Goal: Task Accomplishment & Management: Complete application form

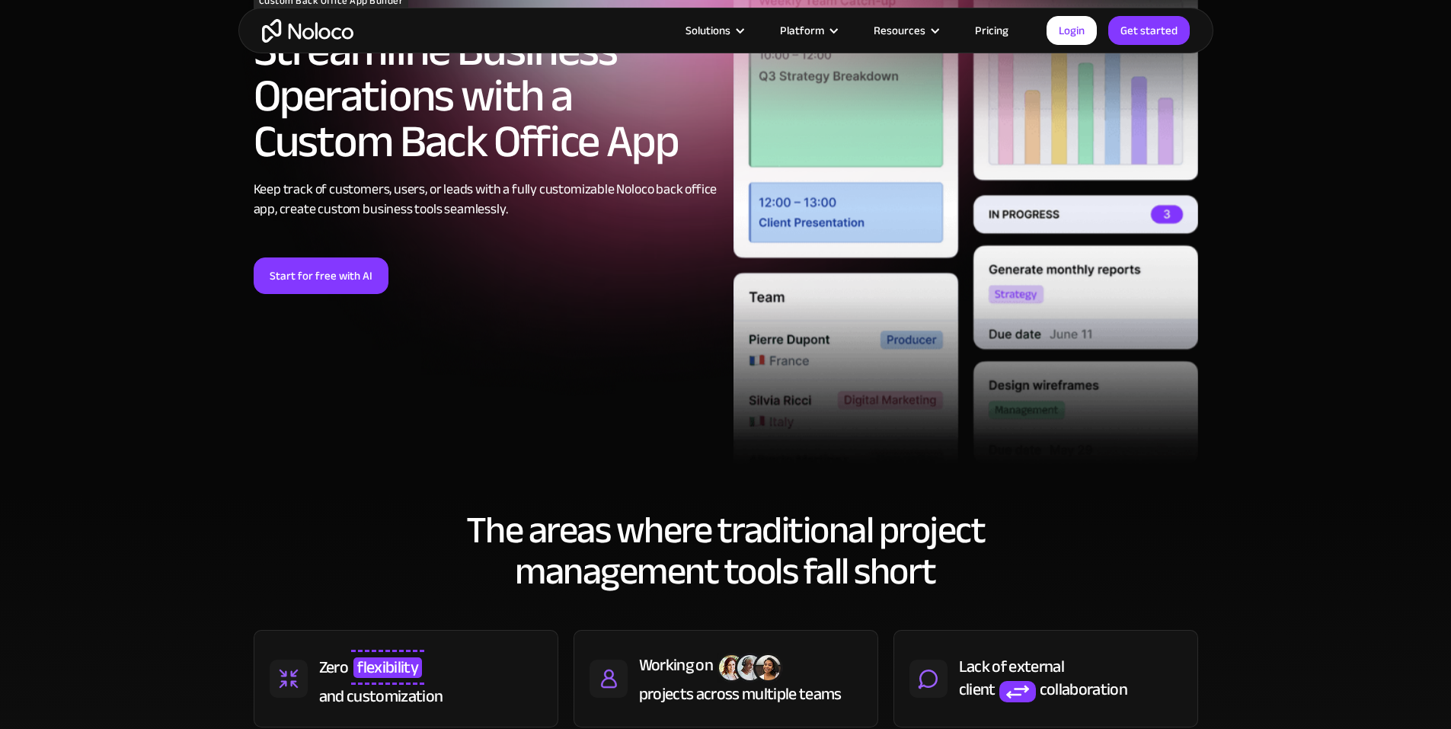
scroll to position [228, 0]
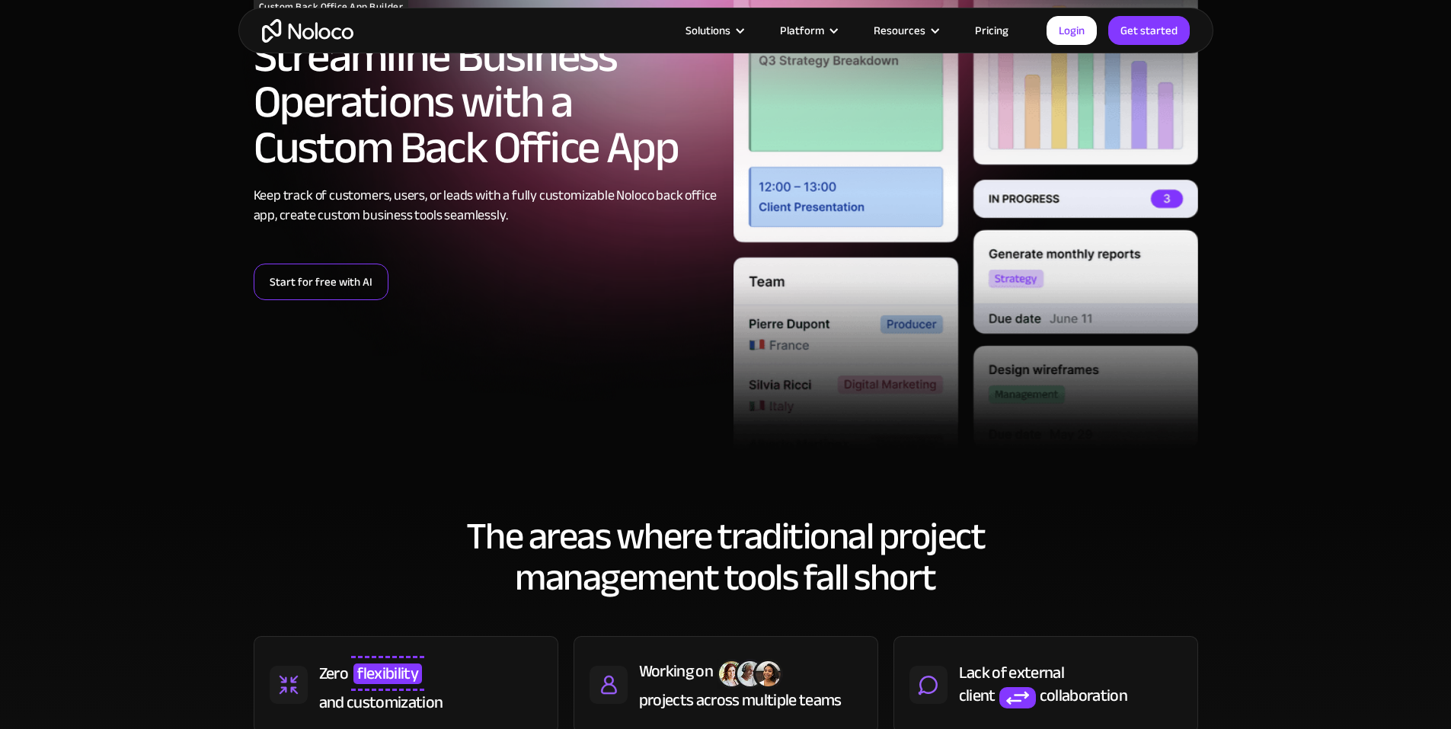
click at [326, 299] on link "Start for free with AI" at bounding box center [321, 282] width 135 height 37
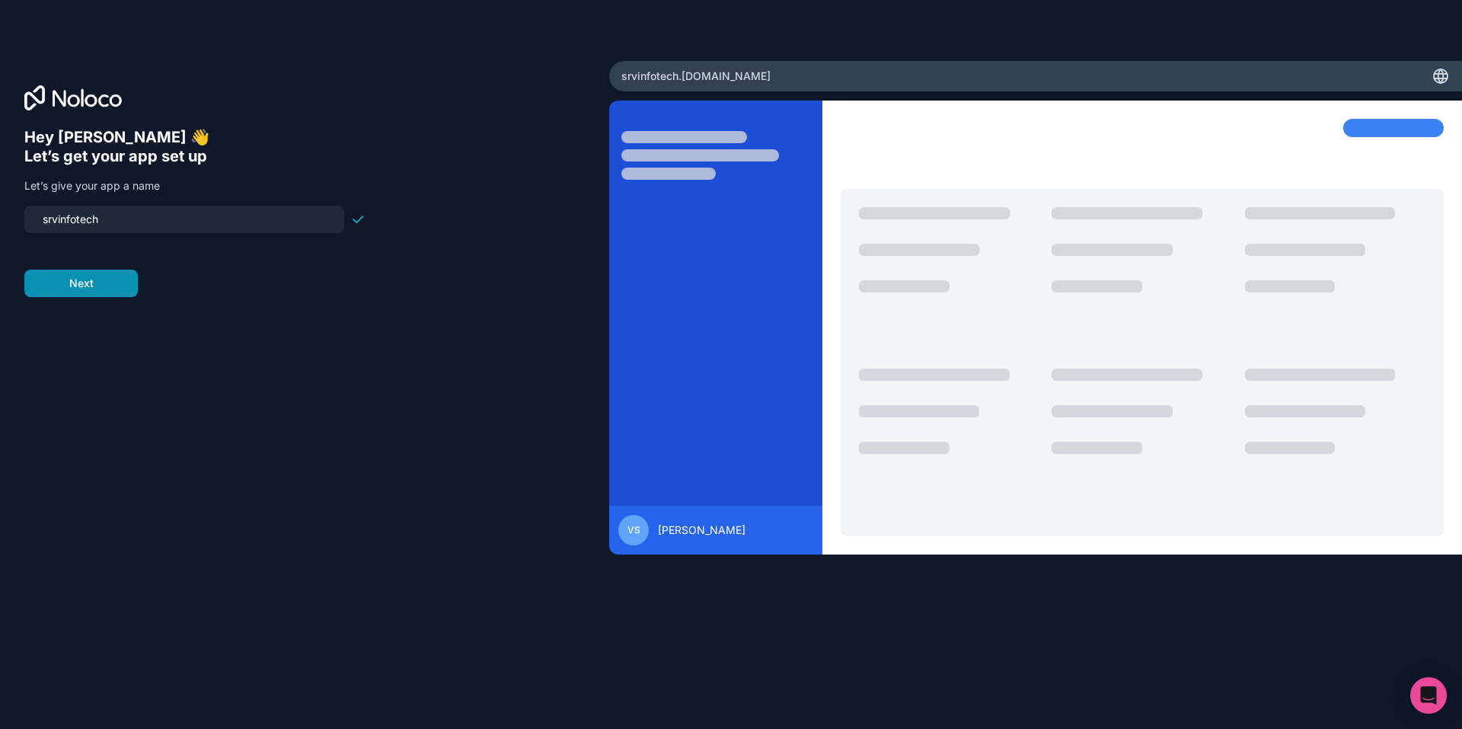
click at [104, 284] on button "Next" at bounding box center [80, 283] width 113 height 27
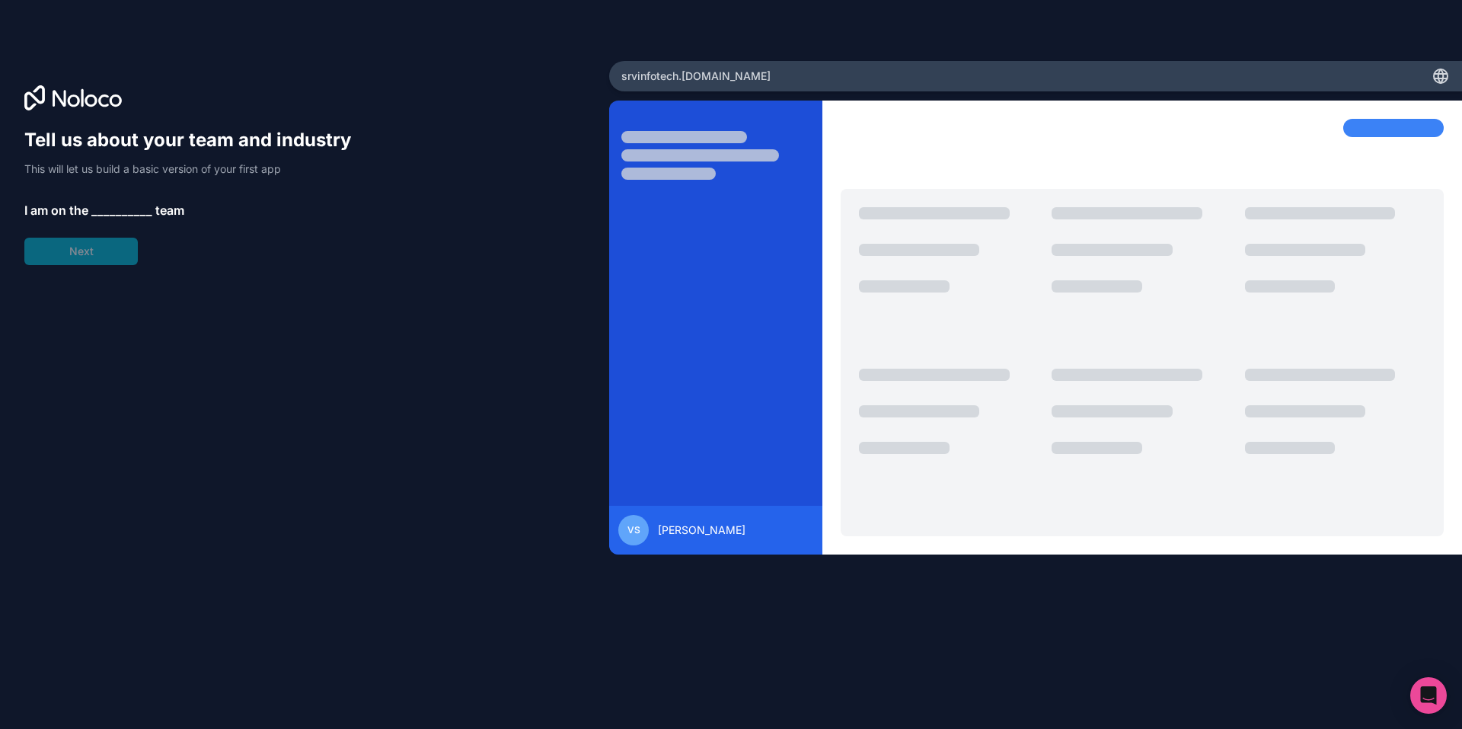
click at [104, 203] on span "__________" at bounding box center [121, 210] width 61 height 18
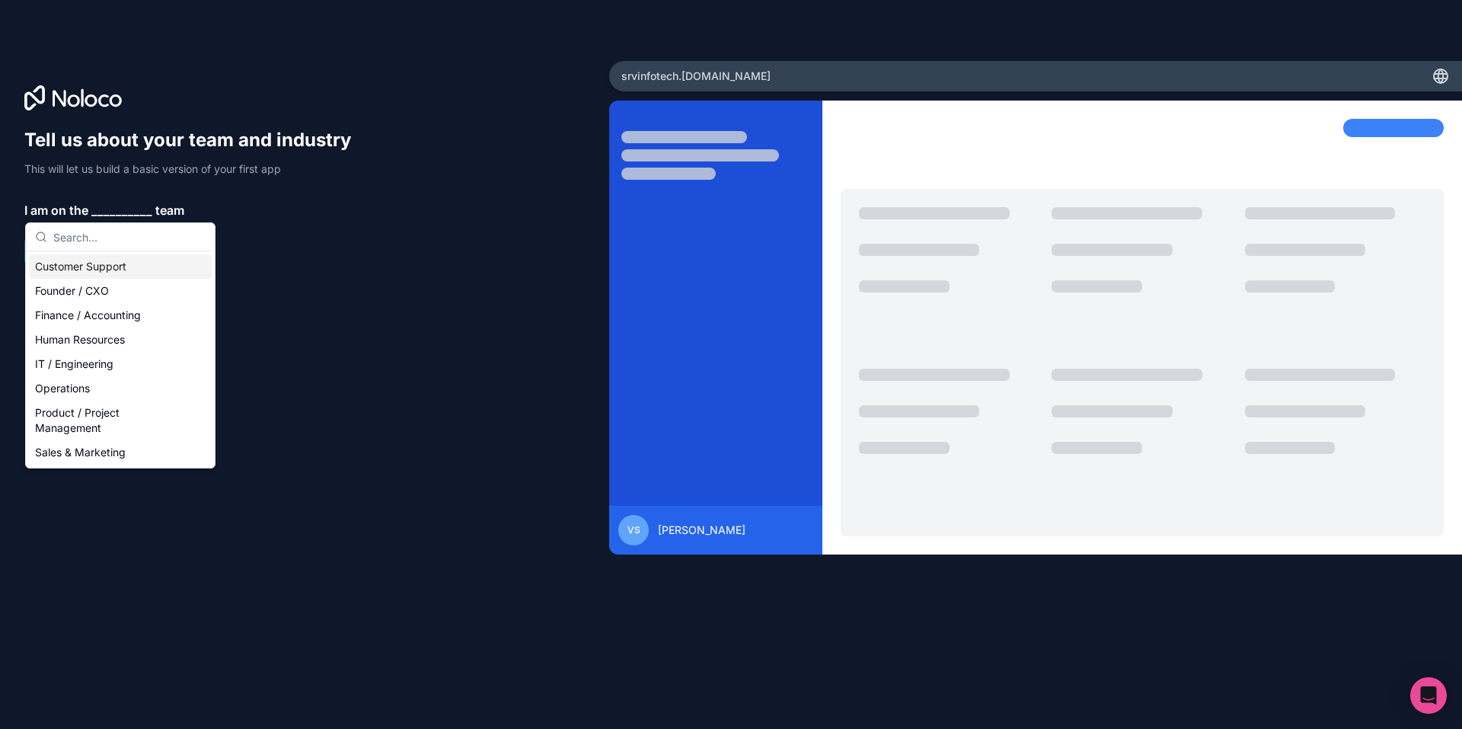
type input "V"
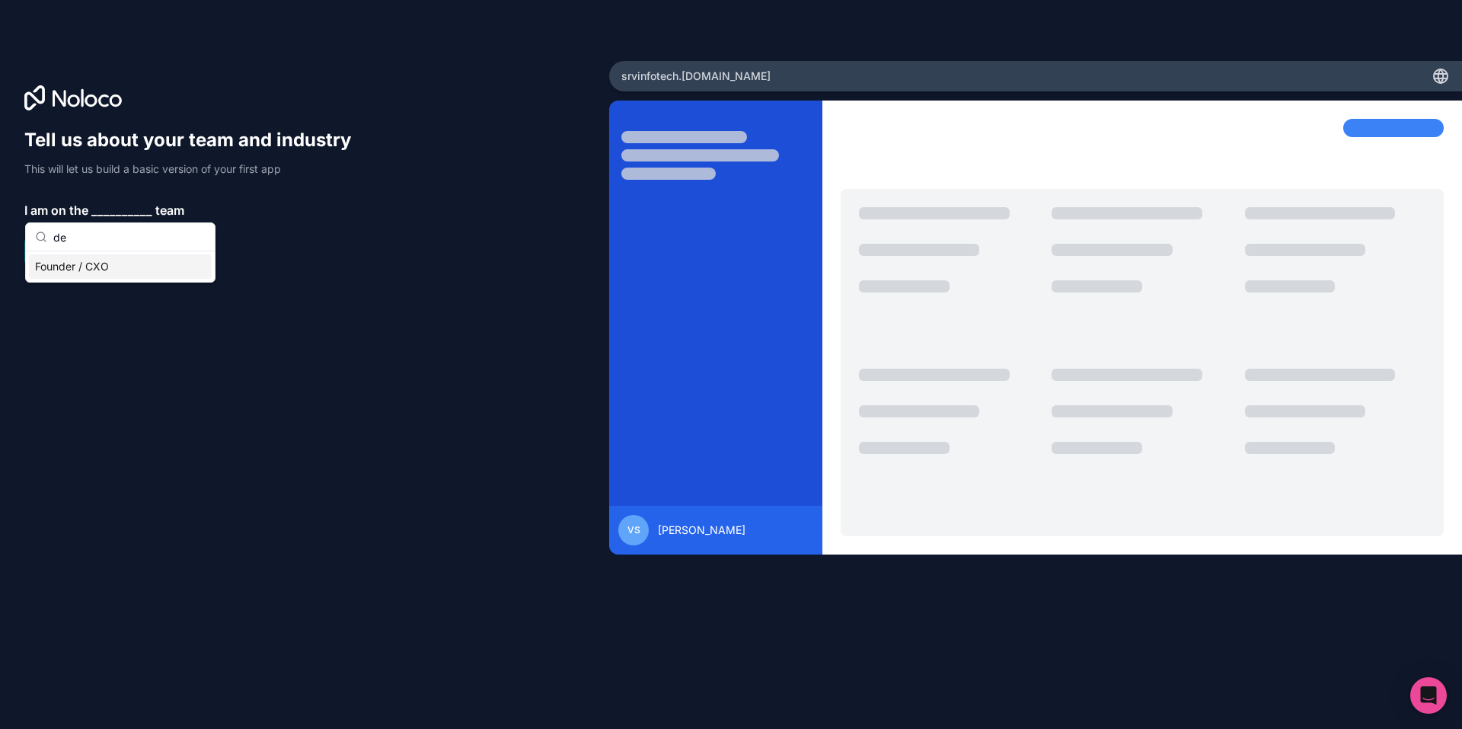
type input "d"
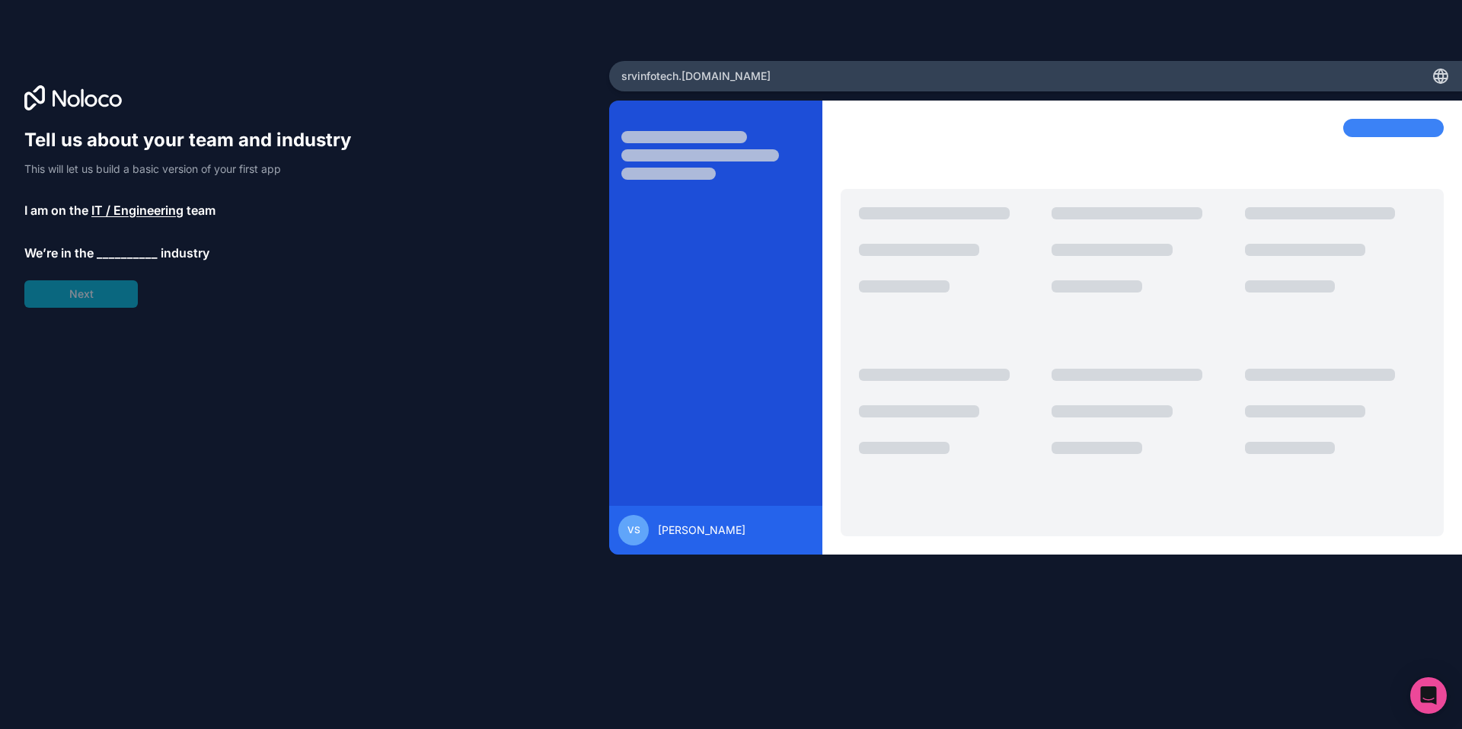
click at [139, 244] on span "__________" at bounding box center [127, 253] width 61 height 18
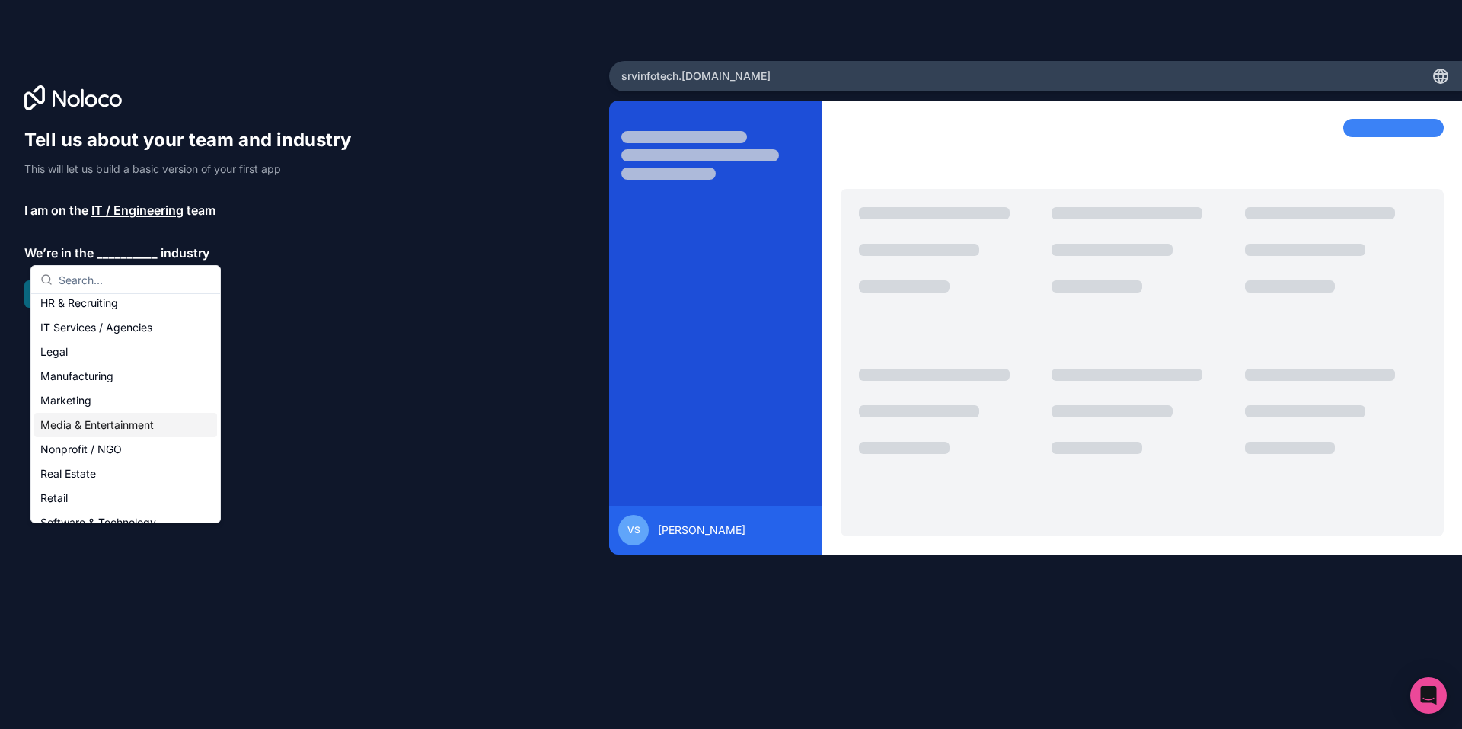
scroll to position [228, 0]
click at [126, 439] on div "Software & Technology" at bounding box center [125, 446] width 183 height 24
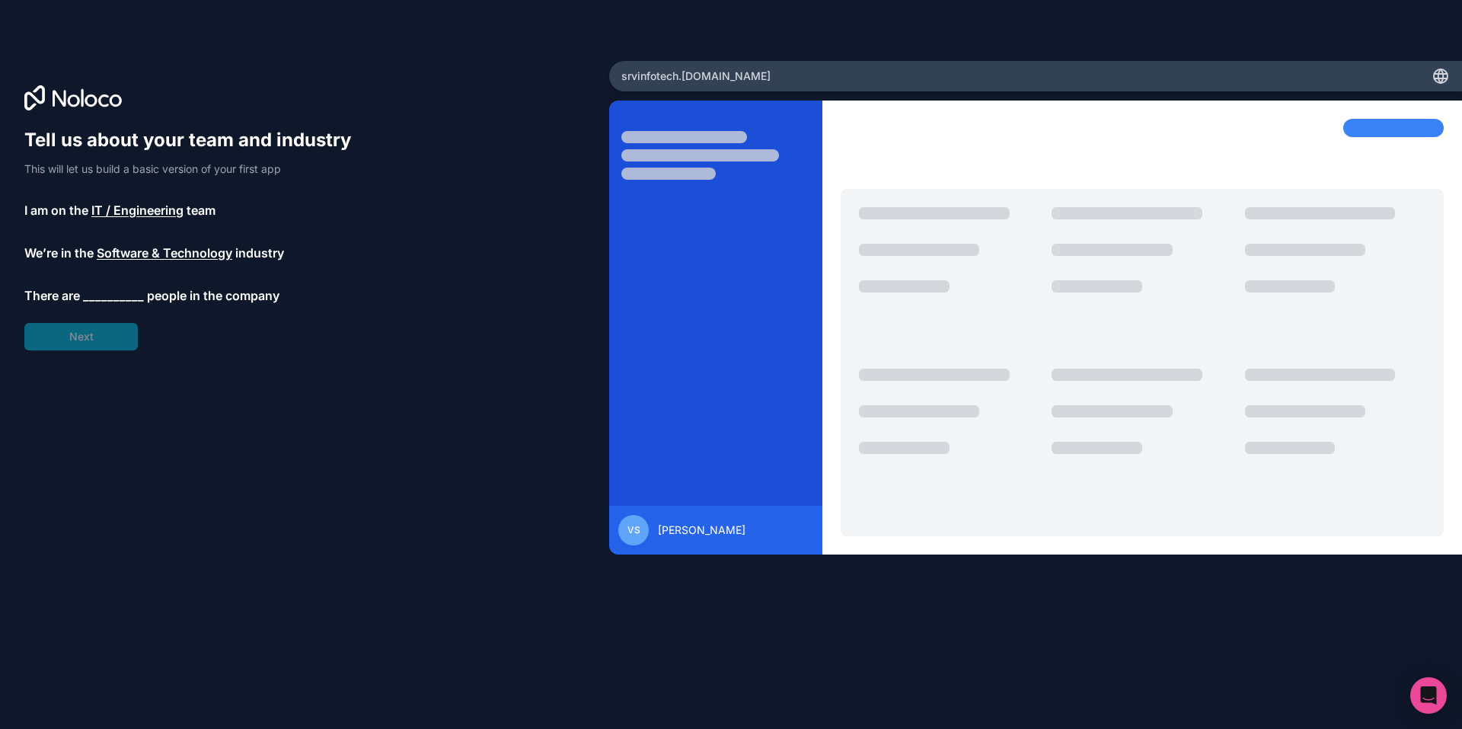
click at [113, 295] on span "__________" at bounding box center [113, 295] width 61 height 18
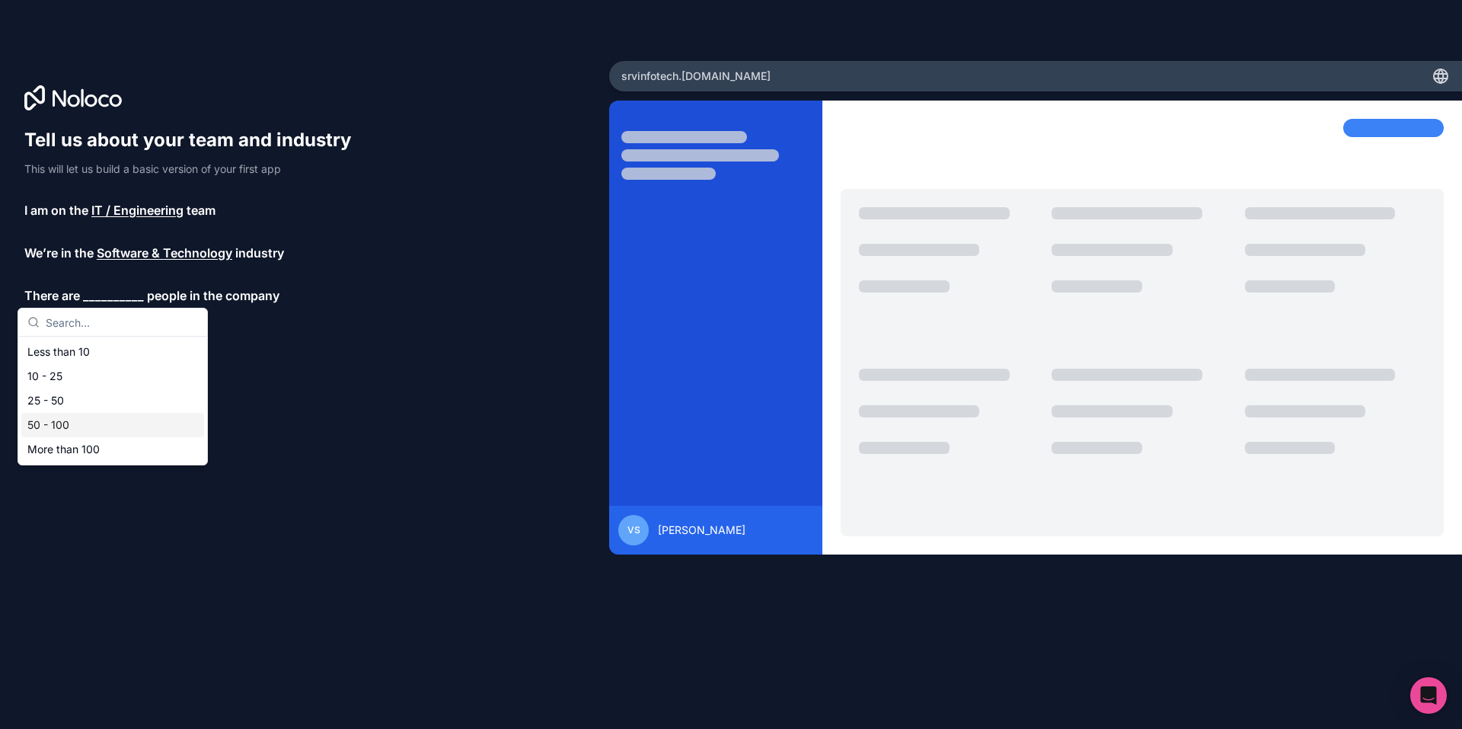
click at [91, 422] on div "50 - 100" at bounding box center [112, 425] width 183 height 24
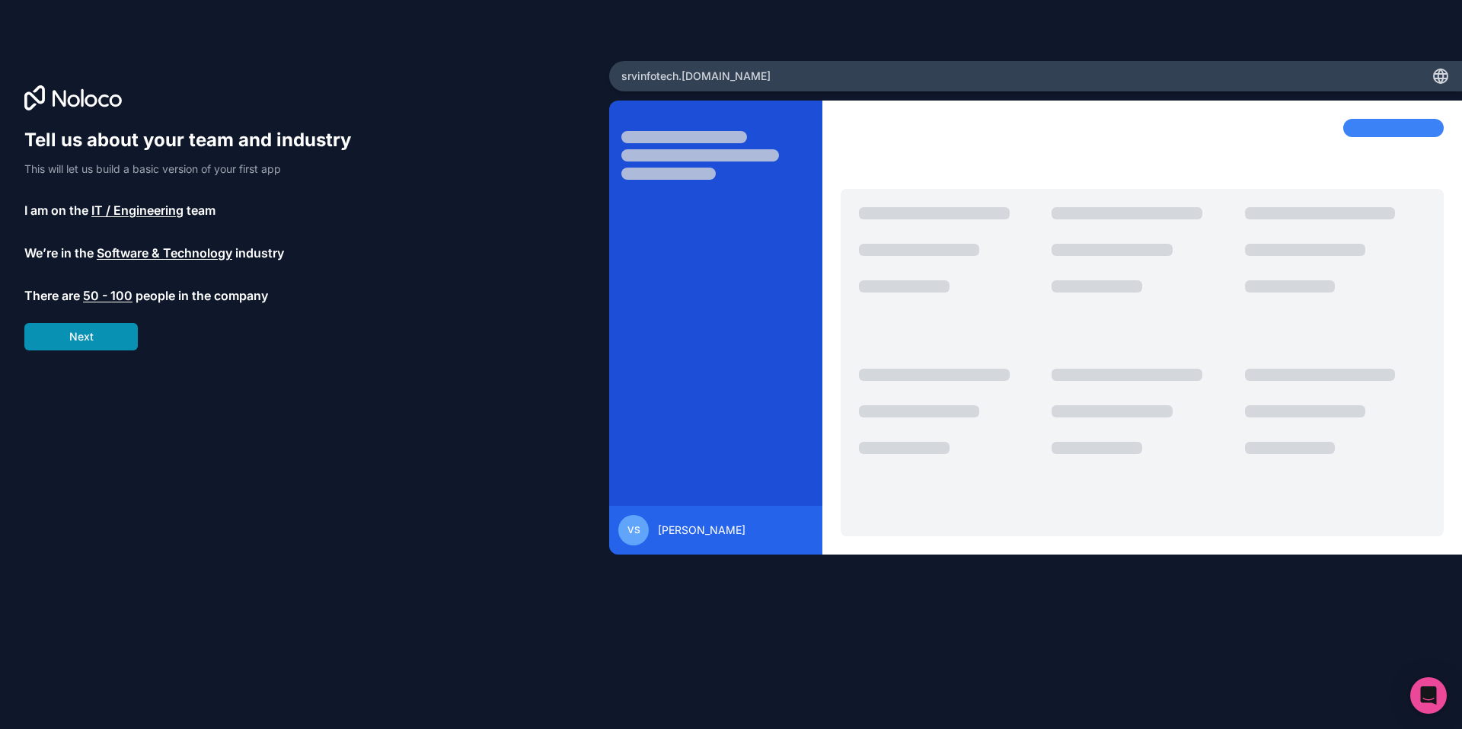
click at [95, 331] on button "Next" at bounding box center [80, 336] width 113 height 27
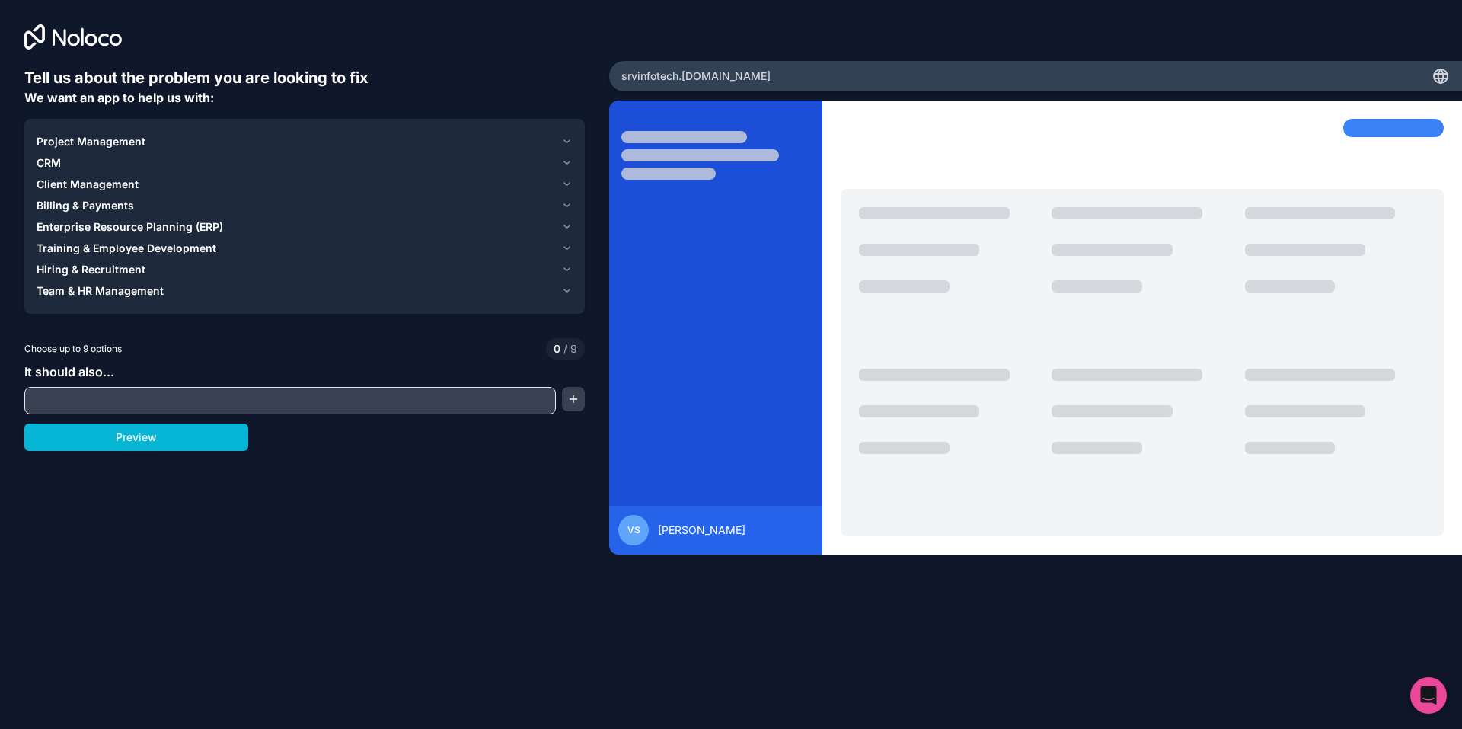
click at [94, 398] on input "text" at bounding box center [290, 400] width 524 height 21
type input "development"
click at [169, 435] on button "Preview" at bounding box center [136, 436] width 224 height 27
click at [155, 292] on span "Team & HR Management" at bounding box center [100, 290] width 127 height 15
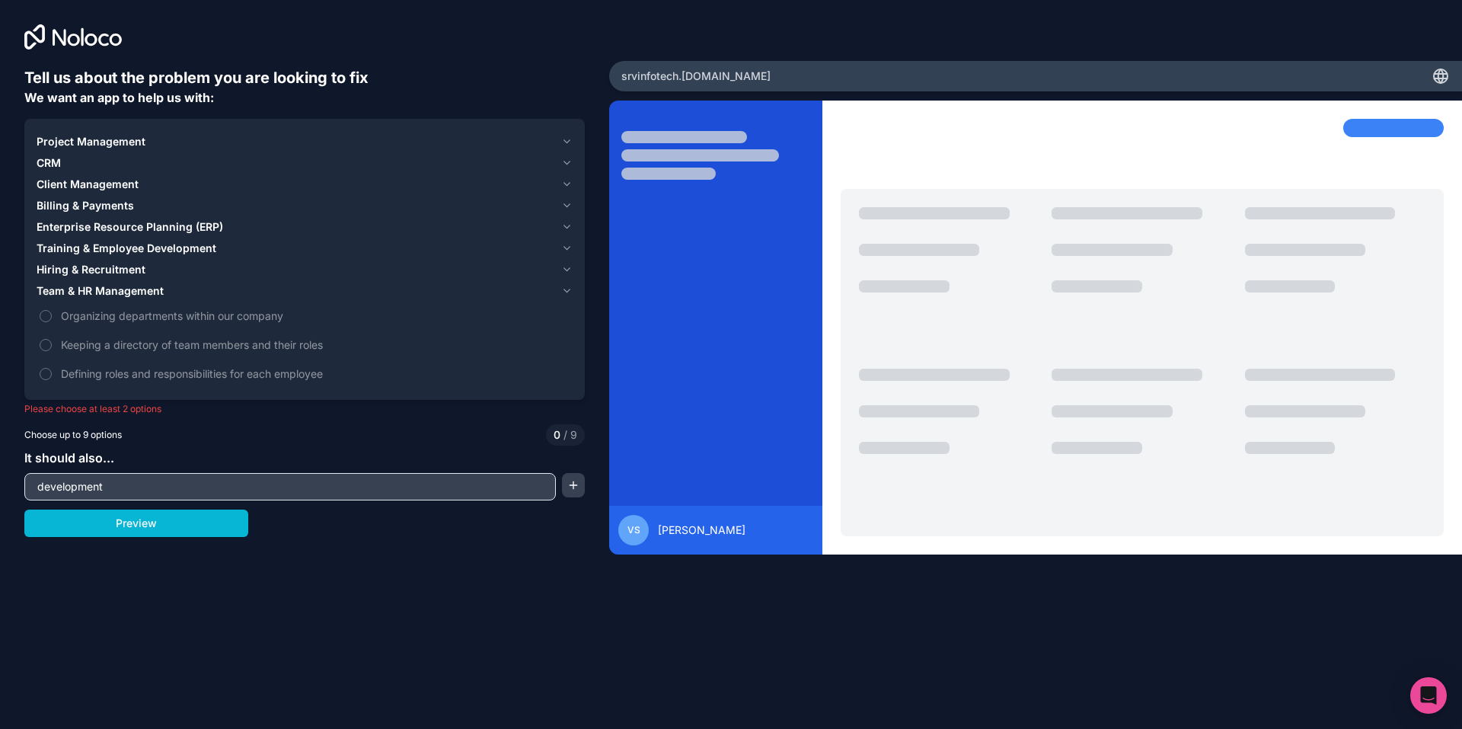
drag, startPoint x: 130, startPoint y: 324, endPoint x: 117, endPoint y: 330, distance: 14.7
click at [130, 324] on label "Organizing departments within our company" at bounding box center [305, 316] width 536 height 28
click at [52, 322] on button "Organizing departments within our company" at bounding box center [46, 316] width 12 height 12
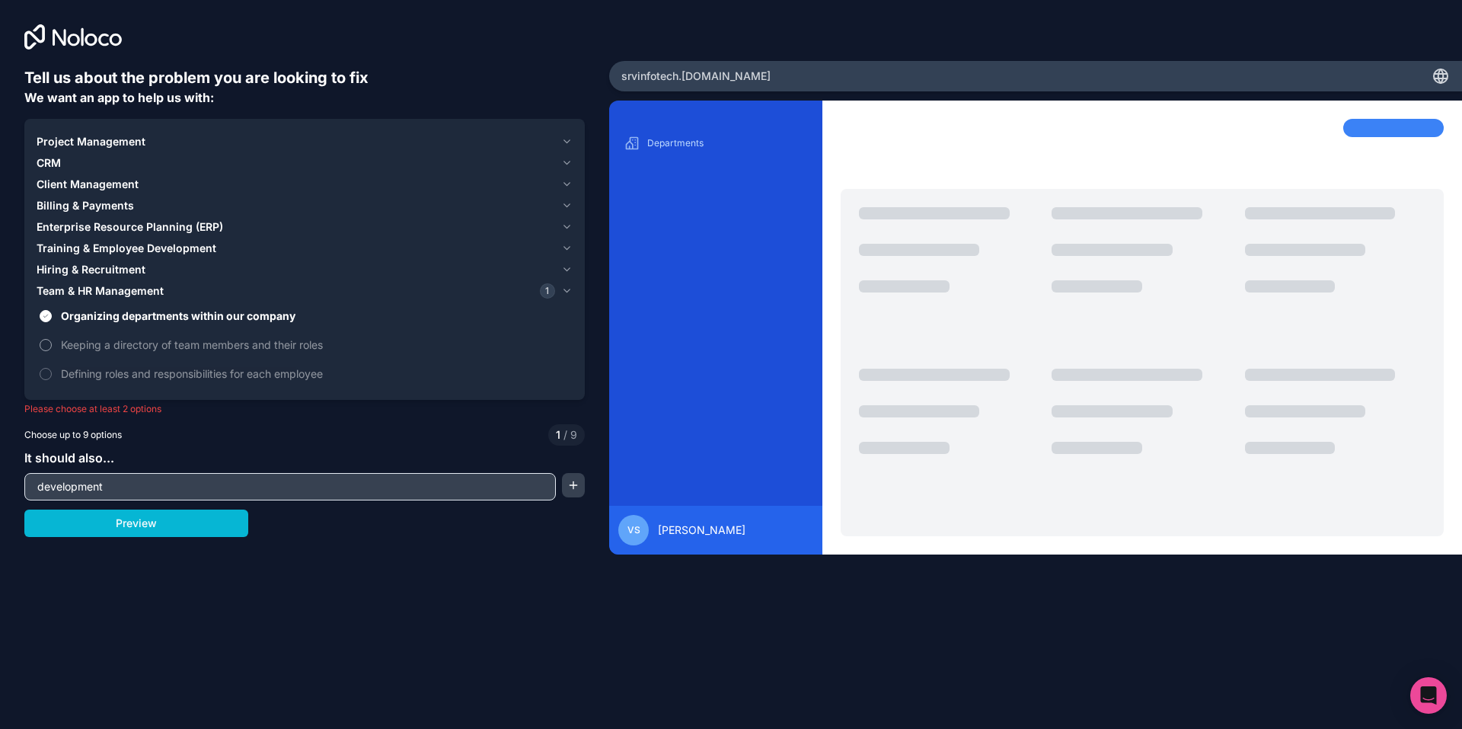
click at [106, 343] on span "Keeping a directory of team members and their roles" at bounding box center [315, 345] width 509 height 16
click at [52, 343] on button "Keeping a directory of team members and their roles" at bounding box center [46, 345] width 12 height 12
click at [145, 542] on div "Tell us about the problem you are looking to fix We want an app to help us with…" at bounding box center [304, 325] width 561 height 516
click at [157, 514] on button "Preview" at bounding box center [136, 522] width 224 height 27
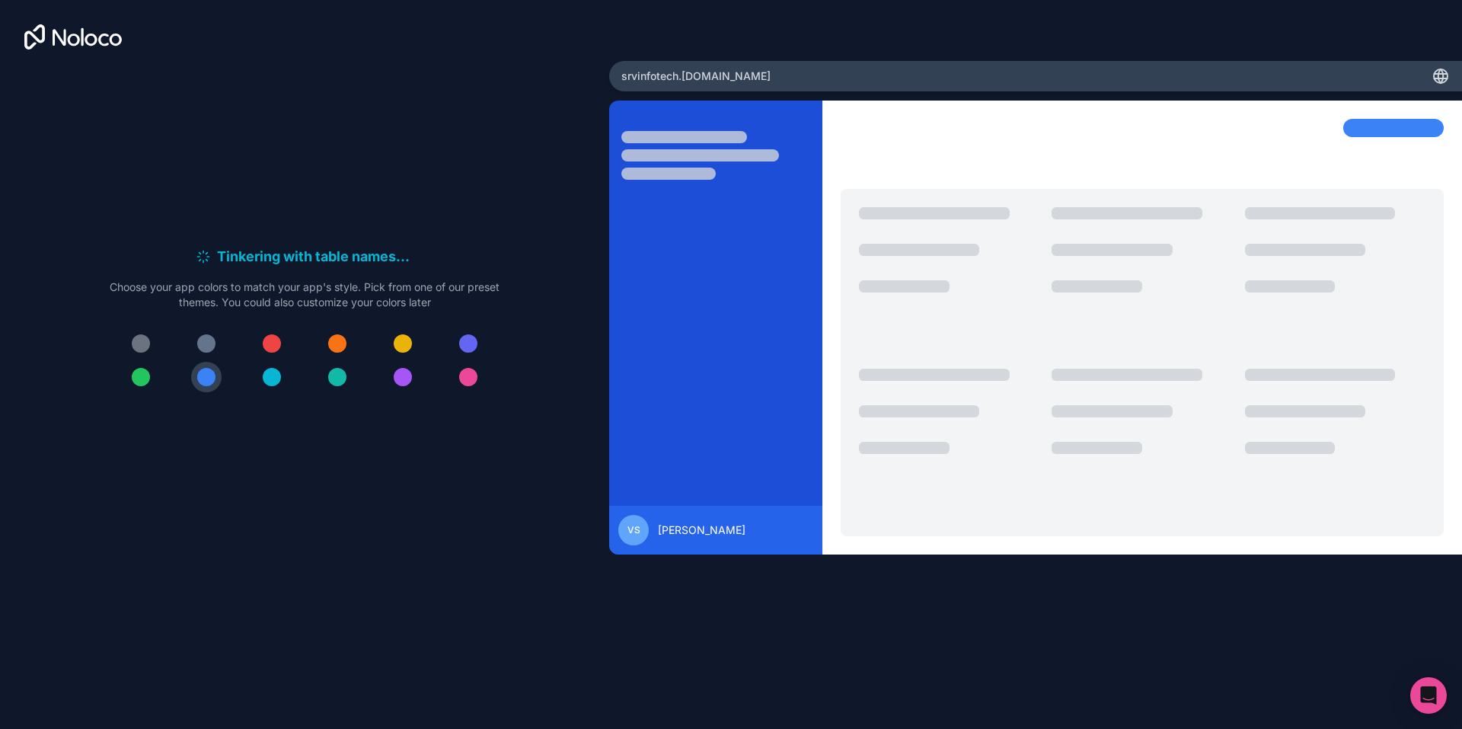
click at [326, 377] on button at bounding box center [337, 377] width 30 height 30
